Goal: Transaction & Acquisition: Purchase product/service

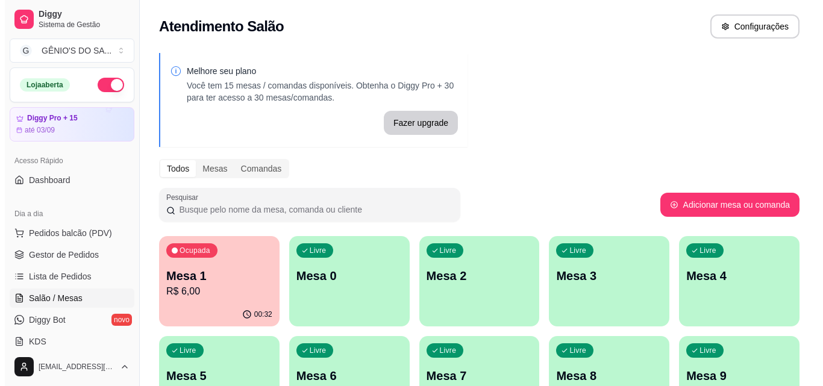
scroll to position [189, 0]
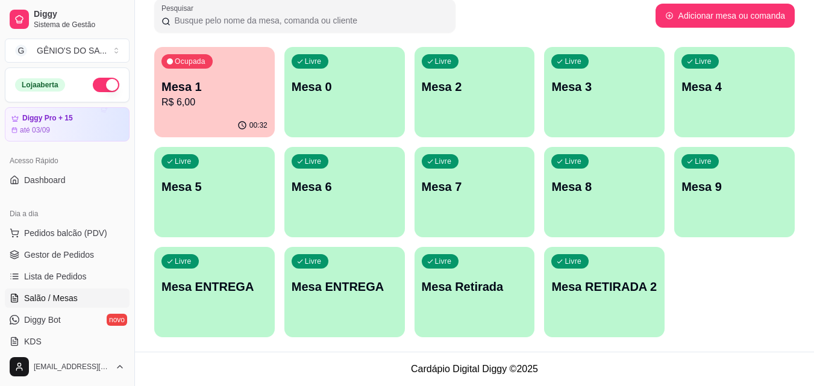
click at [231, 275] on div "Livre Mesa ENTREGA" at bounding box center [214, 285] width 121 height 76
click at [225, 291] on p "Mesa ENTREGA" at bounding box center [215, 286] width 106 height 17
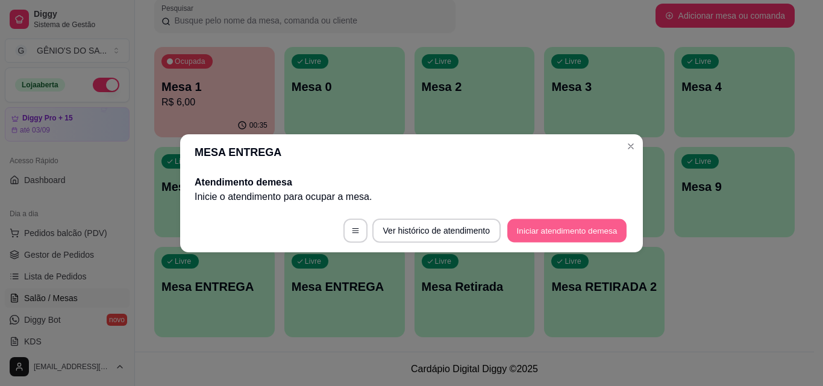
click at [529, 230] on button "Iniciar atendimento de mesa" at bounding box center [566, 231] width 119 height 24
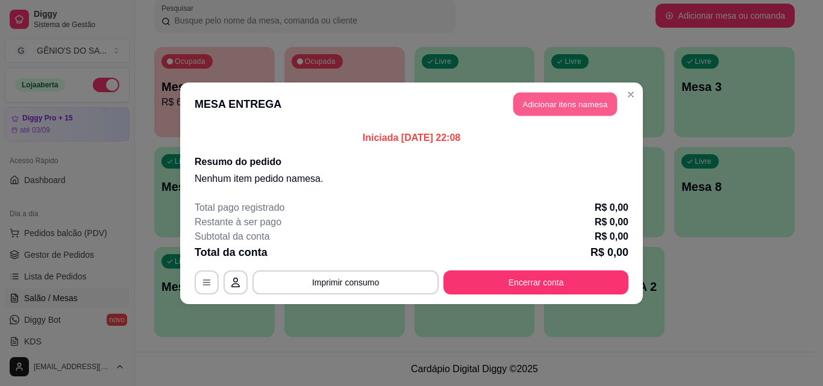
click at [592, 95] on button "Adicionar itens na mesa" at bounding box center [565, 104] width 104 height 24
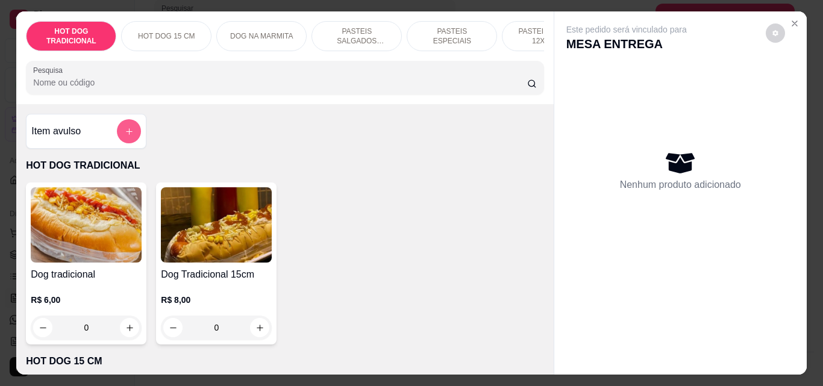
click at [119, 139] on button "add-separate-item" at bounding box center [129, 131] width 24 height 24
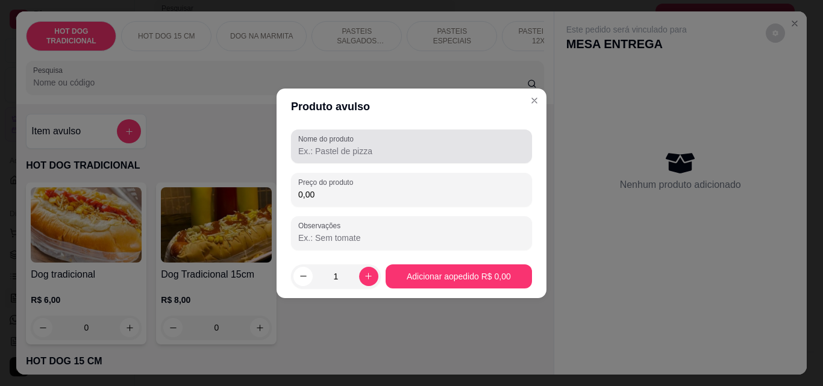
click at [368, 144] on div at bounding box center [411, 146] width 227 height 24
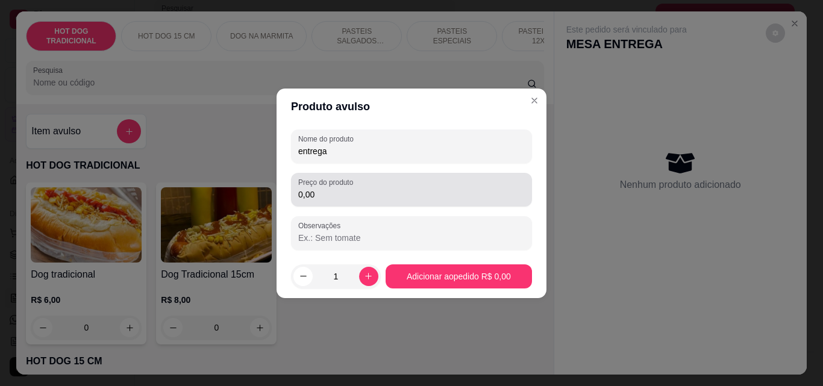
type input "entrega"
click at [335, 196] on input "0,00" at bounding box center [411, 195] width 227 height 12
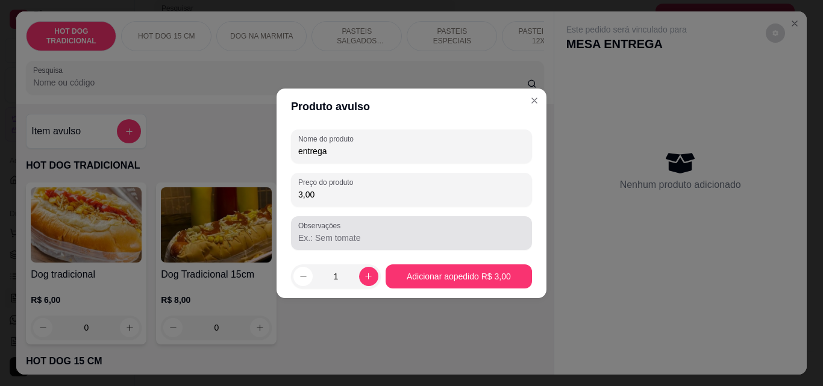
type input "3,00"
click at [341, 241] on input "Observações" at bounding box center [411, 238] width 227 height 12
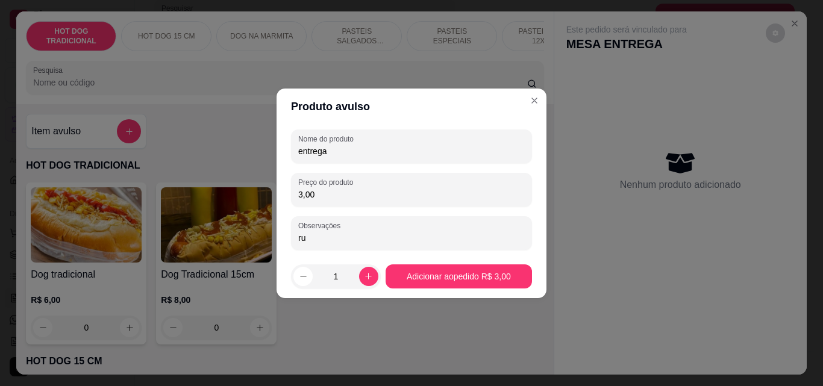
type input "r"
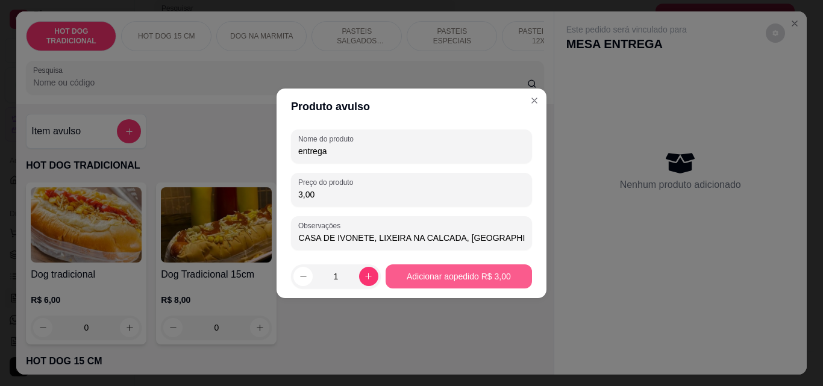
type input "RUA 06, N68, SUBSTACAO, [GEOGRAPHIC_DATA], EM FRENTE A CASA DE IVONETE, LIXEIRA…"
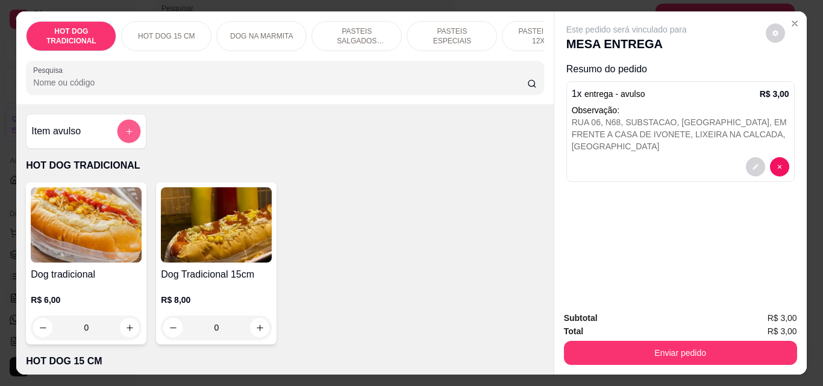
click at [134, 136] on button "add-separate-item" at bounding box center [130, 132] width 24 height 24
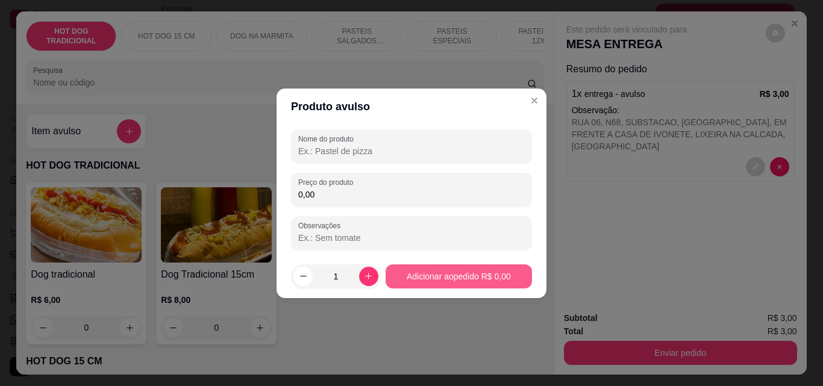
click at [409, 278] on button "Adicionar ao pedido R$ 0,00" at bounding box center [459, 277] width 146 height 24
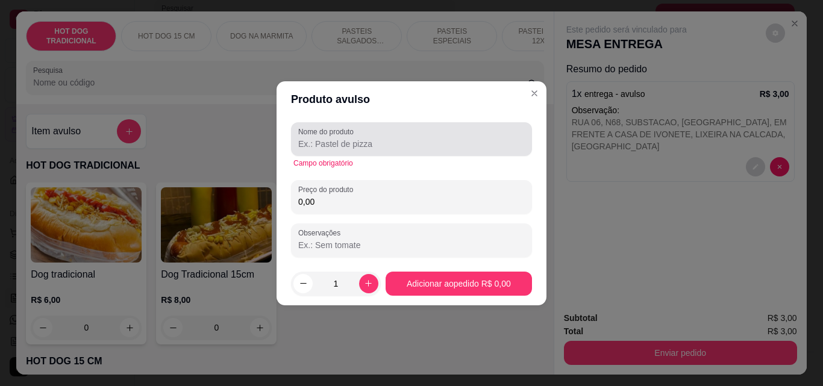
click at [358, 136] on label "Nome do produto" at bounding box center [328, 132] width 60 height 10
click at [358, 138] on input "Nome do produto" at bounding box center [411, 144] width 227 height 12
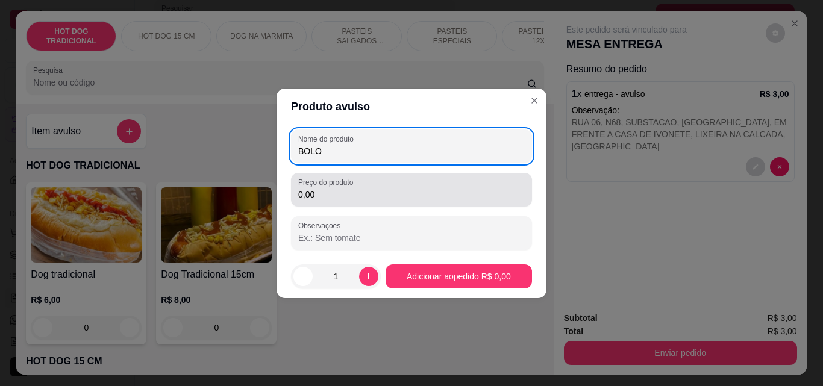
type input "BOLO"
click at [351, 201] on div "0,00" at bounding box center [411, 190] width 227 height 24
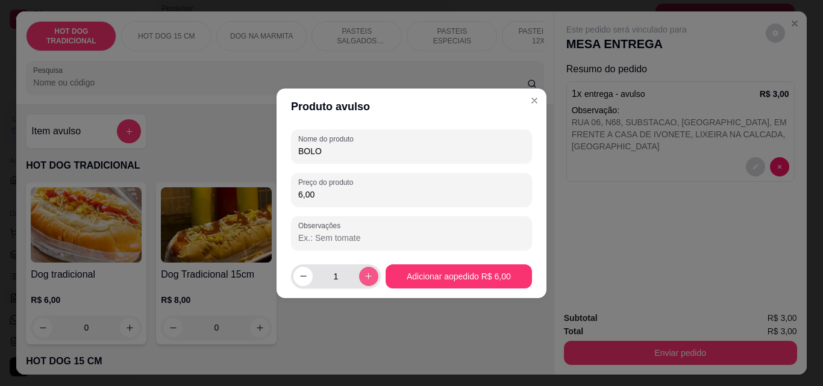
type input "6,00"
click at [364, 278] on icon "increase-product-quantity" at bounding box center [368, 276] width 9 height 9
type input "3"
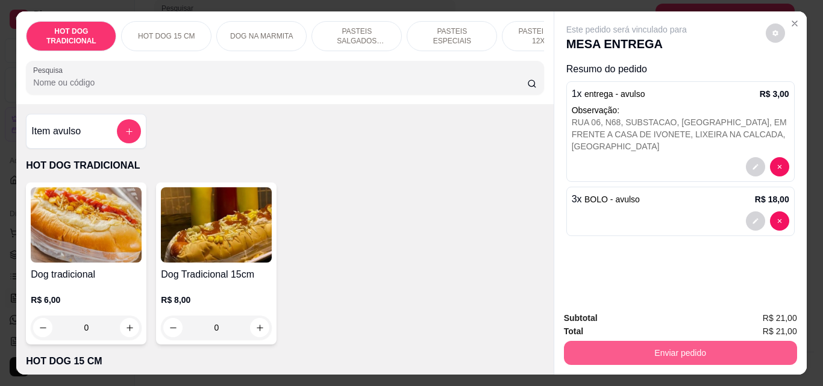
click at [637, 342] on button "Enviar pedido" at bounding box center [680, 353] width 233 height 24
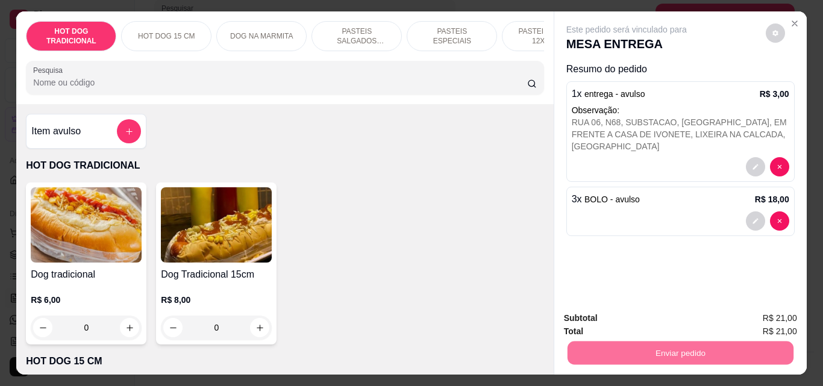
click at [639, 316] on button "Não registrar e enviar pedido" at bounding box center [640, 318] width 125 height 23
